Goal: Information Seeking & Learning: Learn about a topic

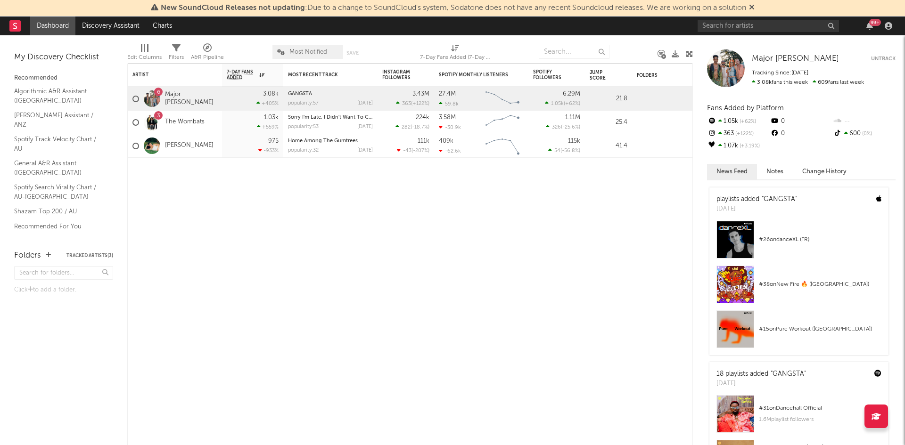
click at [732, 32] on div "99 +" at bounding box center [797, 25] width 198 height 19
click at [727, 26] on input "text" at bounding box center [768, 26] width 141 height 12
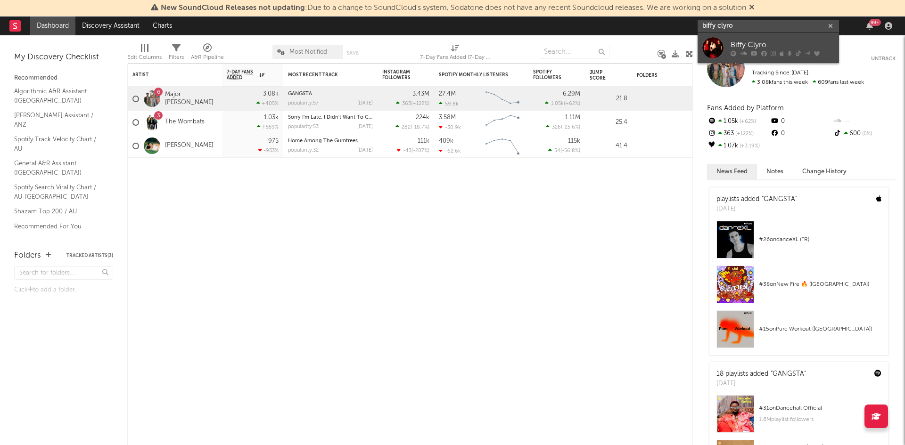
type input "biffy clyro"
click at [778, 37] on link "Biffy Clyro" at bounding box center [768, 48] width 141 height 31
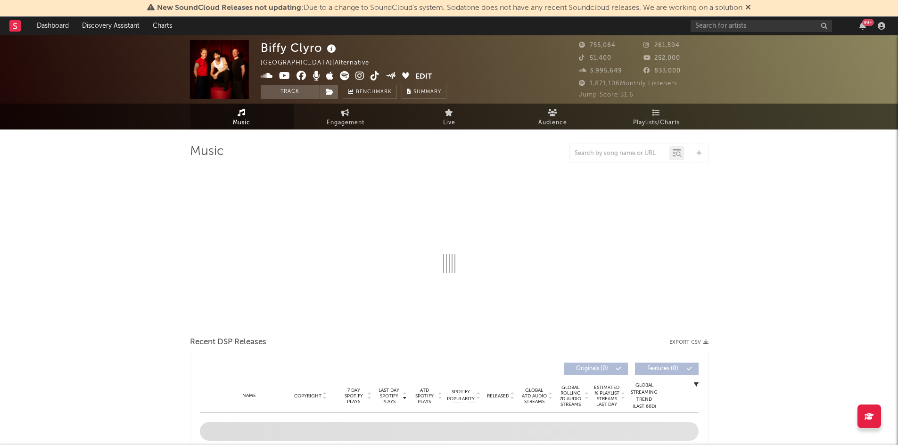
select select "6m"
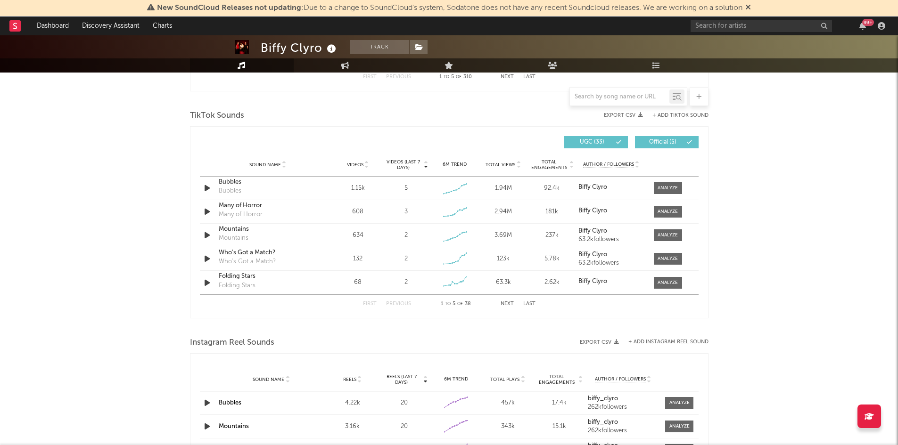
scroll to position [613, 0]
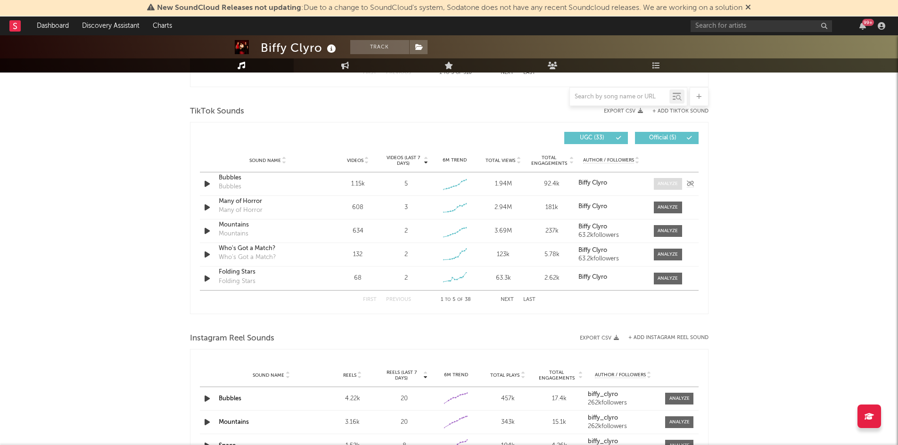
click at [674, 183] on div at bounding box center [668, 184] width 20 height 7
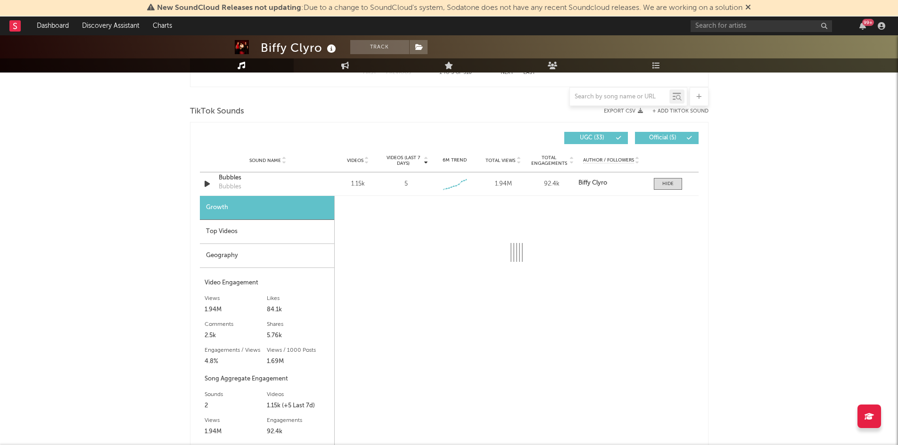
select select "6m"
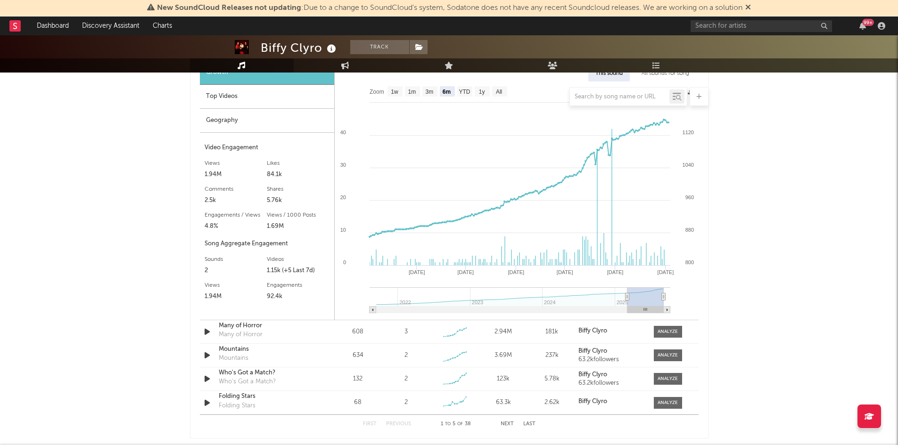
scroll to position [754, 0]
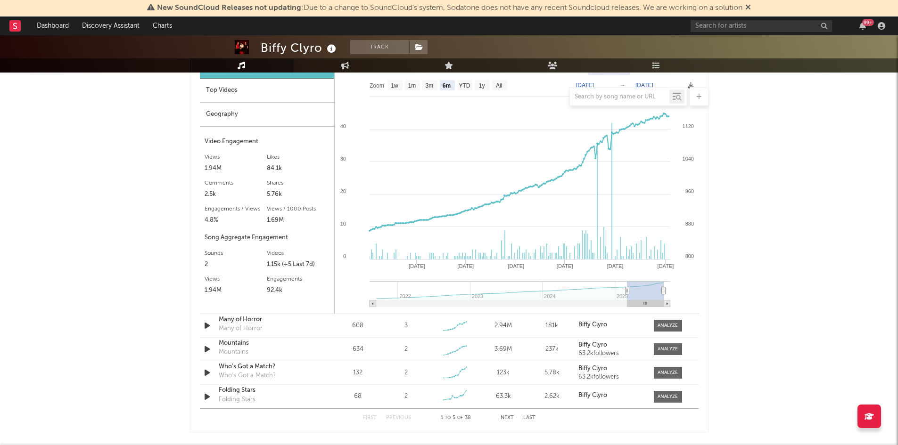
click at [228, 117] on div "Geography" at bounding box center [267, 115] width 134 height 24
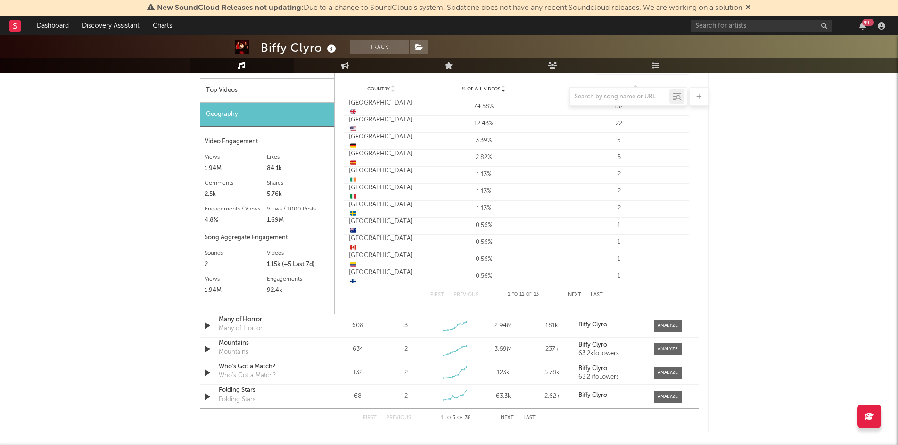
click at [236, 92] on div at bounding box center [449, 96] width 519 height 19
click at [228, 90] on div at bounding box center [449, 96] width 519 height 19
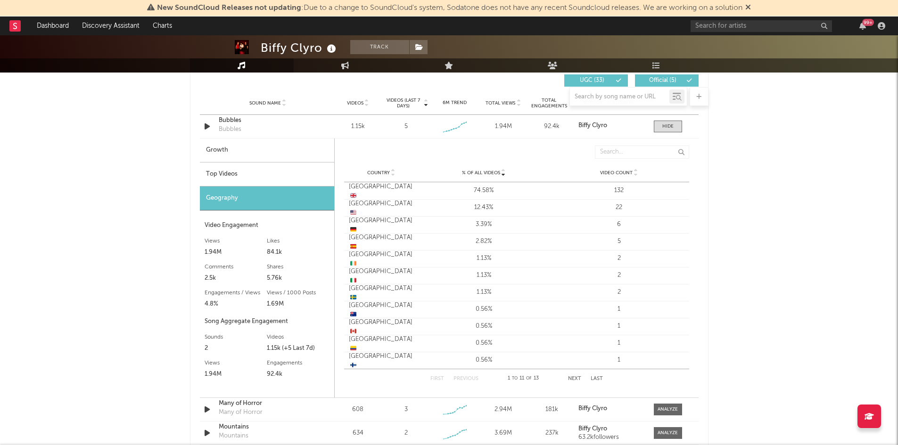
scroll to position [660, 0]
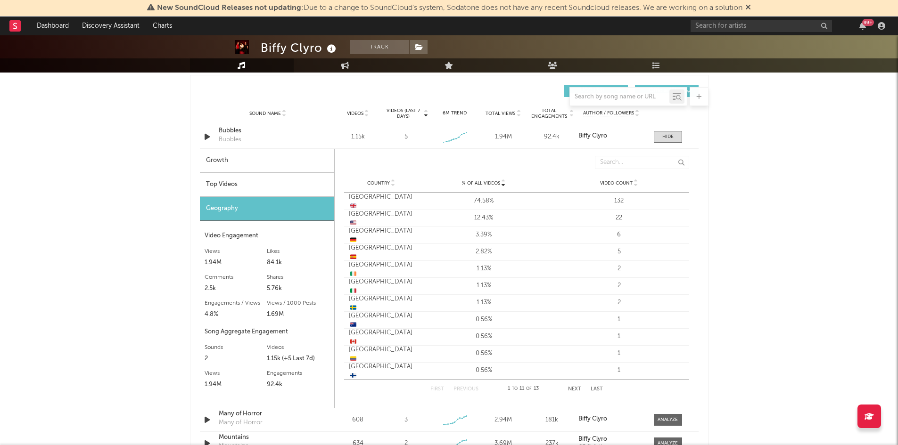
click at [232, 177] on div "Top Videos" at bounding box center [267, 185] width 134 height 24
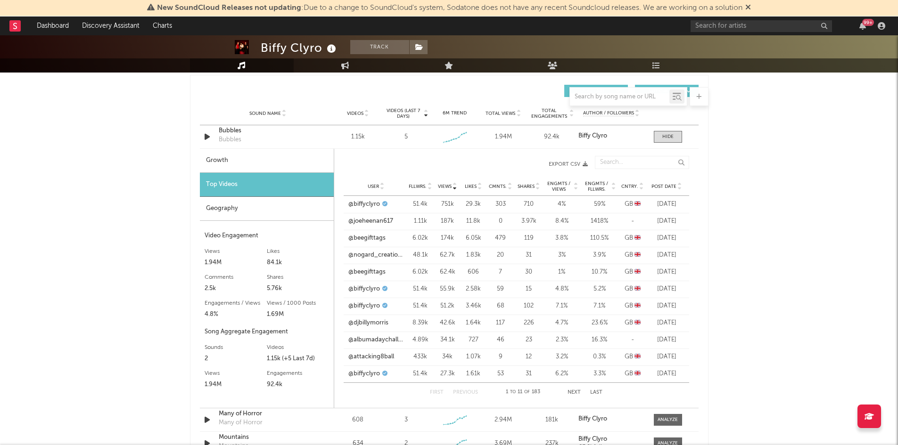
click at [641, 183] on icon at bounding box center [641, 185] width 5 height 4
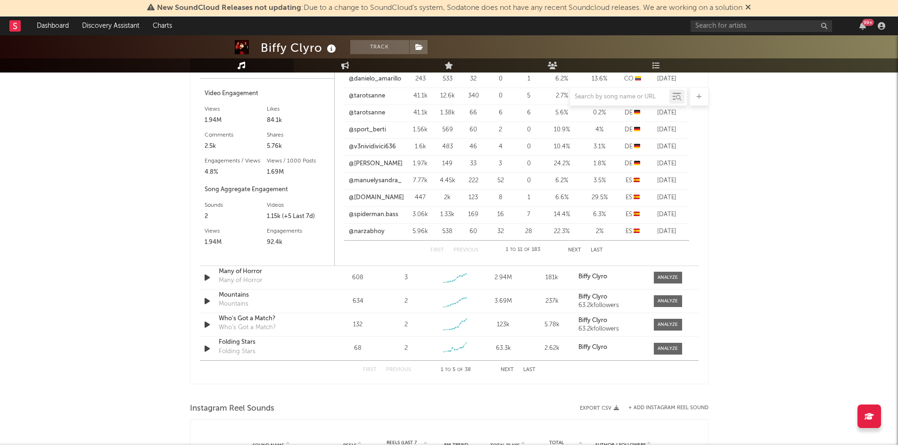
scroll to position [801, 0]
click at [662, 276] on div at bounding box center [668, 278] width 20 height 7
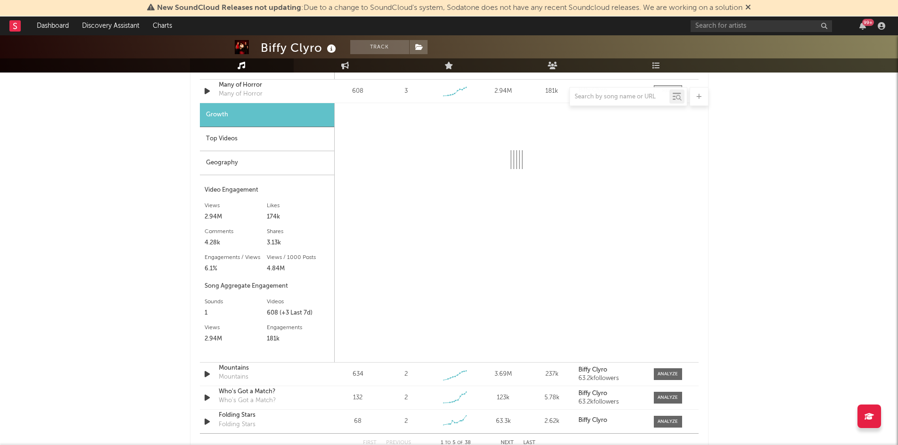
scroll to position [990, 0]
select select "6m"
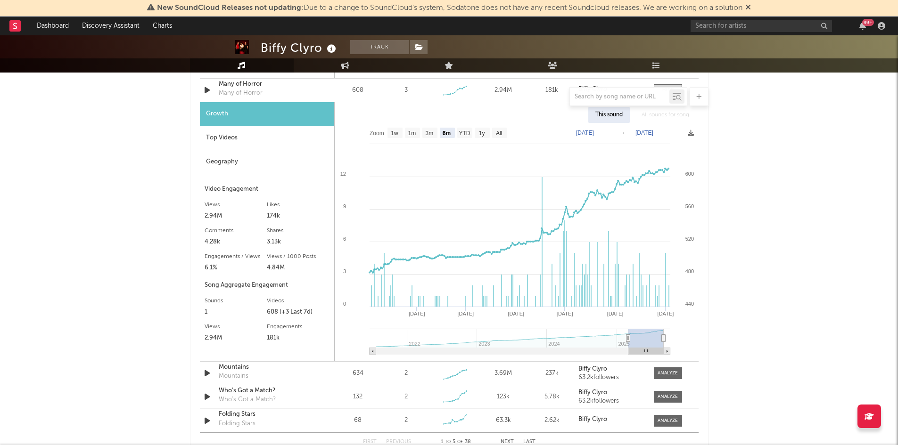
click at [233, 145] on div "Top Videos" at bounding box center [267, 138] width 134 height 24
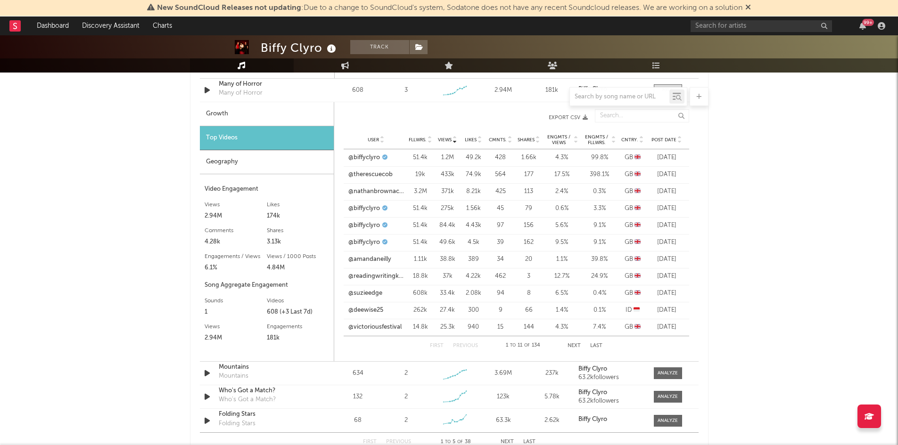
click at [636, 138] on span "Cntry." at bounding box center [629, 140] width 17 height 6
click at [393, 159] on link "@nataliejtaylor82" at bounding box center [372, 157] width 49 height 9
click at [355, 176] on link "@viceloki" at bounding box center [361, 174] width 26 height 9
click at [667, 371] on div at bounding box center [668, 373] width 20 height 7
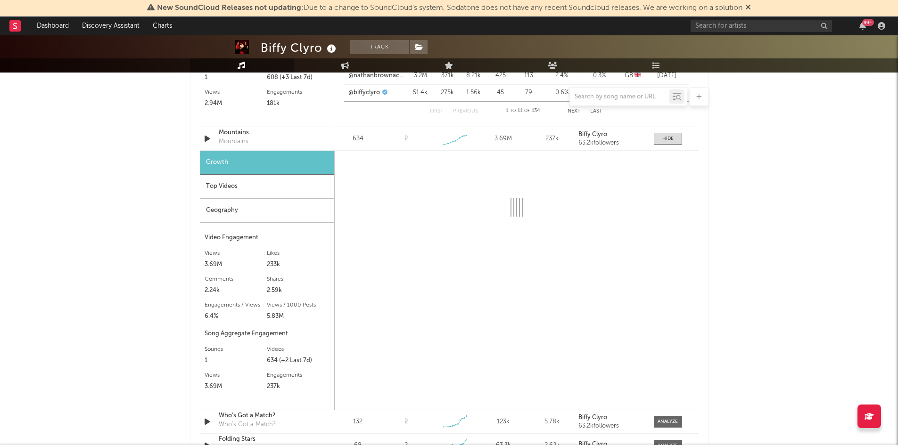
scroll to position [1226, 0]
click at [257, 187] on div "Top Videos" at bounding box center [267, 186] width 134 height 24
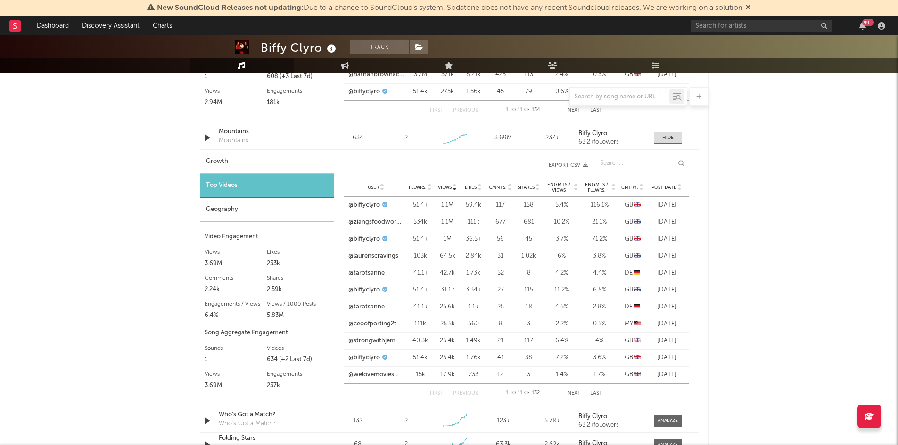
click at [632, 181] on div "User Fllwrs. Views Likes Cmnts. Shares Engmts / Views Engmts / Fllwrs. Cntry. P…" at bounding box center [517, 187] width 346 height 19
click at [635, 188] on span "Cntry." at bounding box center [629, 188] width 17 height 6
click at [382, 205] on link "@[PERSON_NAME].whiskey.55" at bounding box center [376, 205] width 56 height 9
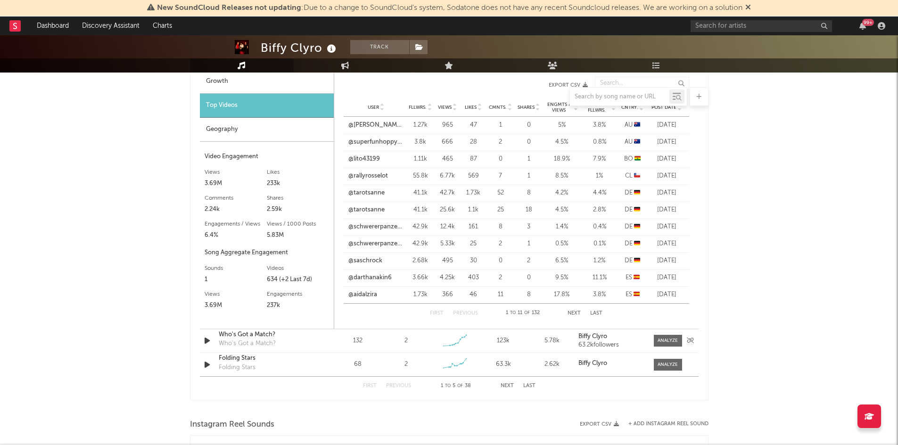
scroll to position [1320, 0]
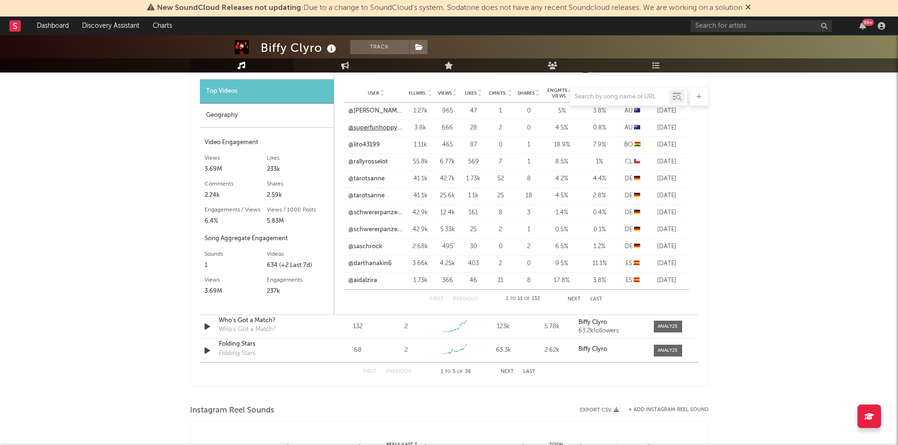
click at [374, 129] on link "@superfunhoppytimes" at bounding box center [376, 128] width 56 height 9
click at [672, 323] on div at bounding box center [668, 326] width 20 height 7
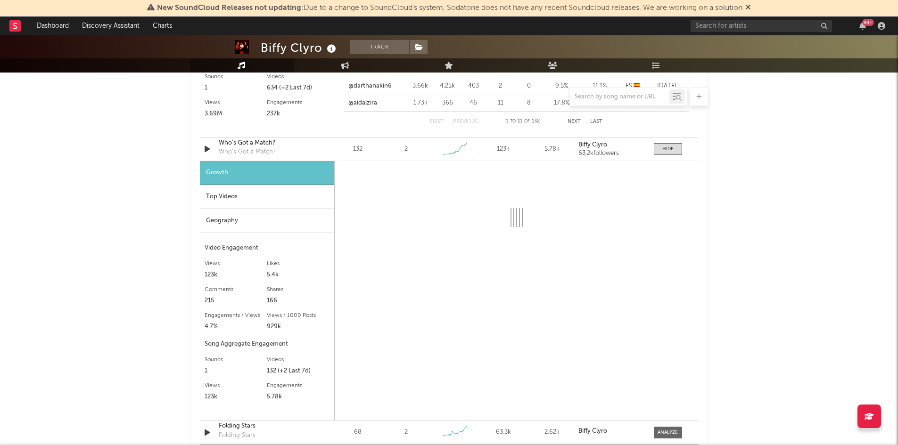
scroll to position [1509, 0]
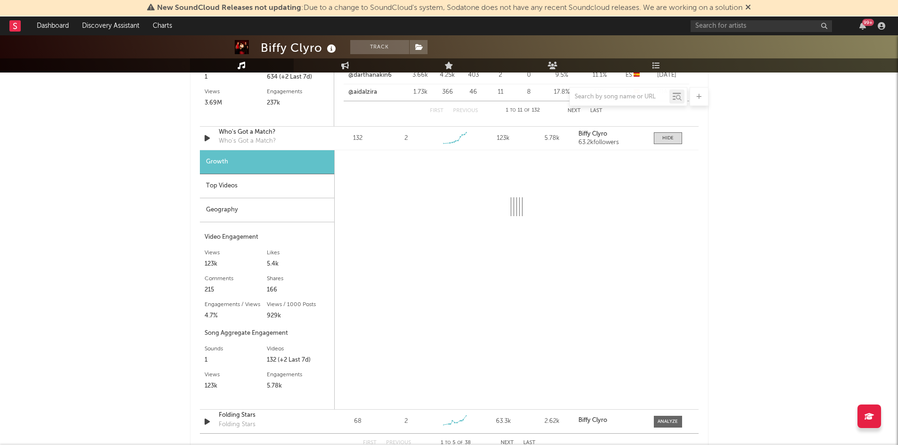
click at [277, 192] on div "Top Videos" at bounding box center [267, 186] width 134 height 24
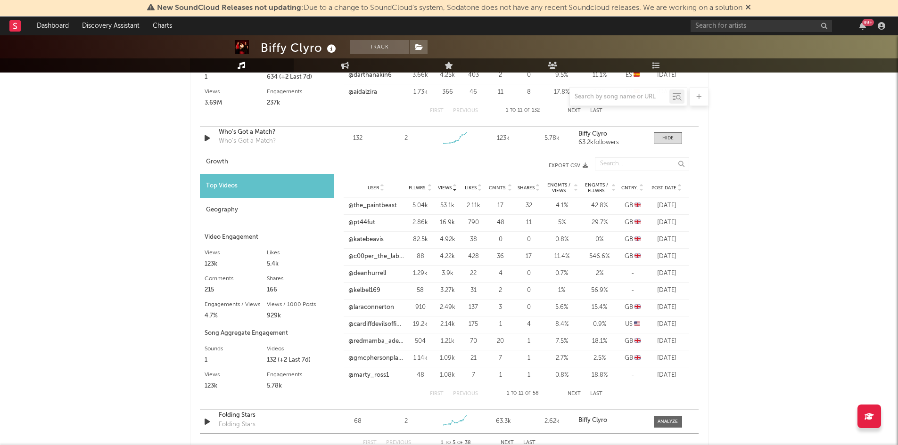
click at [634, 187] on span "Cntry." at bounding box center [629, 188] width 17 height 6
click at [374, 206] on link "@the_league_of_robots" at bounding box center [376, 205] width 56 height 9
click at [388, 242] on link "@the_league_of_robots" at bounding box center [376, 239] width 56 height 9
click at [378, 253] on link "@the_league_of_robots" at bounding box center [376, 256] width 56 height 9
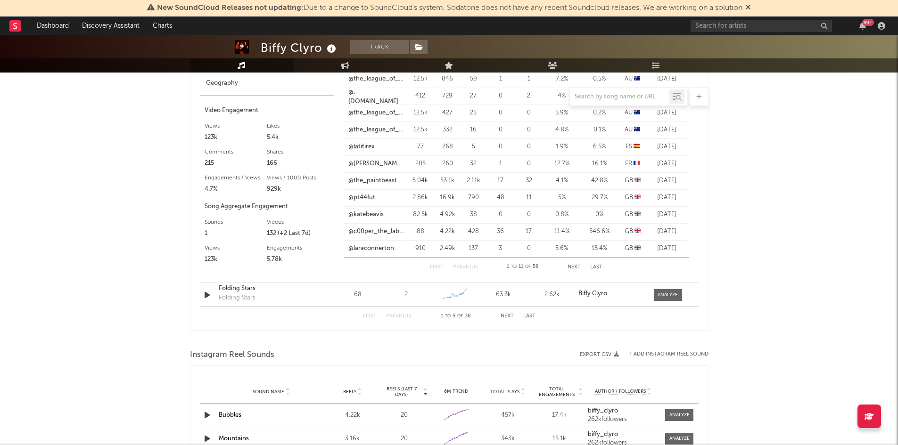
scroll to position [1650, 0]
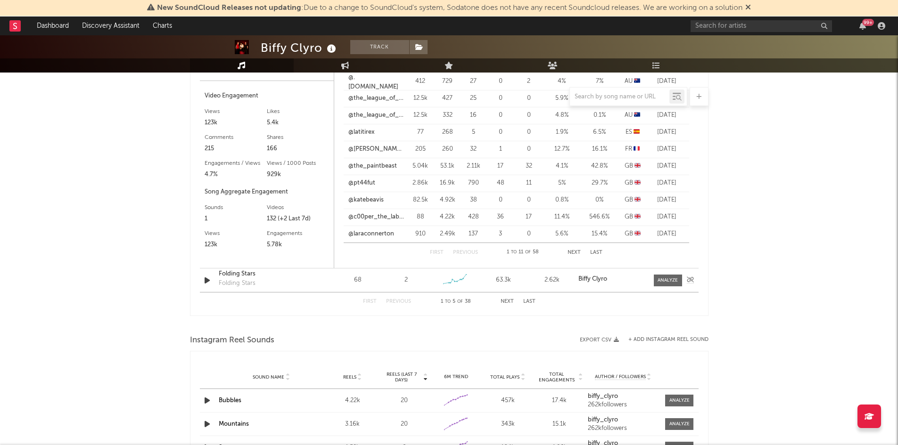
drag, startPoint x: 655, startPoint y: 281, endPoint x: 650, endPoint y: 281, distance: 5.7
click at [655, 281] on span at bounding box center [668, 281] width 28 height 12
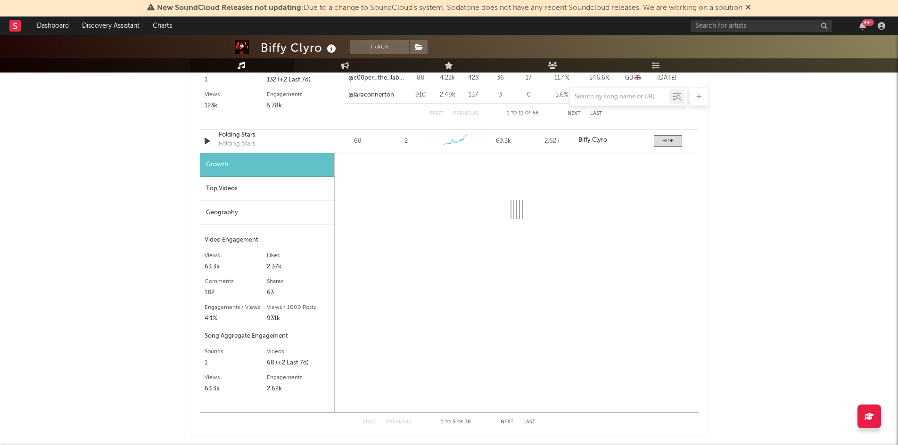
scroll to position [1791, 0]
click at [223, 186] on div "Top Videos" at bounding box center [267, 187] width 134 height 24
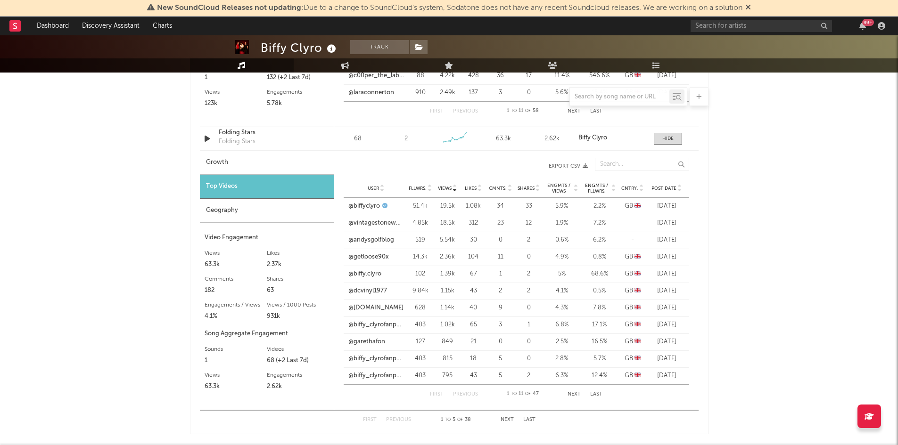
click at [629, 190] on span "Cntry." at bounding box center [629, 189] width 17 height 6
